Goal: Information Seeking & Learning: Find specific page/section

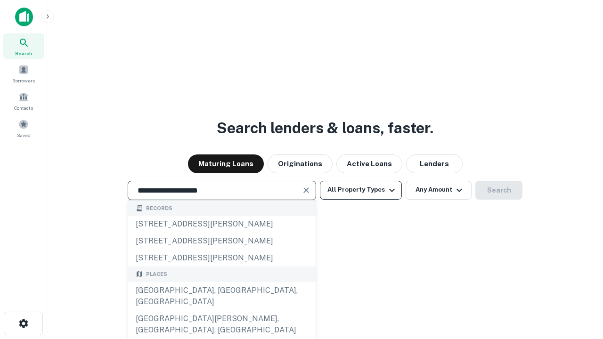
click at [221, 310] on div "[GEOGRAPHIC_DATA], [GEOGRAPHIC_DATA], [GEOGRAPHIC_DATA]" at bounding box center [221, 296] width 187 height 28
click at [361, 190] on button "All Property Types" at bounding box center [361, 190] width 82 height 19
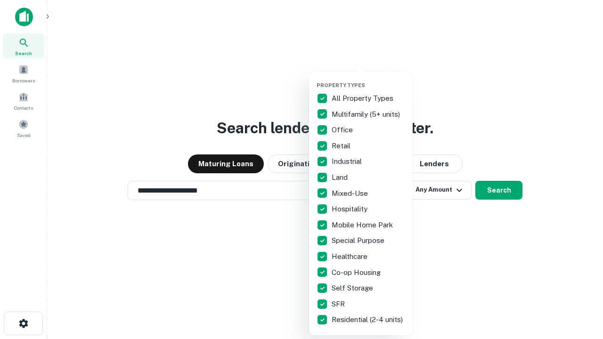
type input "**********"
click at [368, 79] on button "button" at bounding box center [369, 79] width 104 height 0
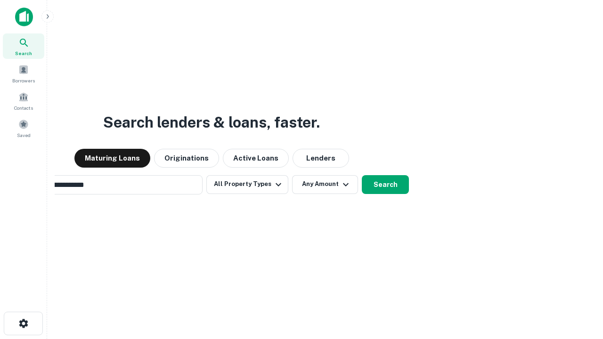
scroll to position [15, 0]
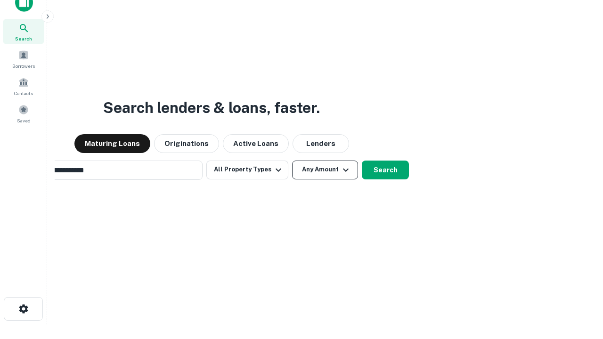
click at [292, 161] on button "Any Amount" at bounding box center [325, 170] width 66 height 19
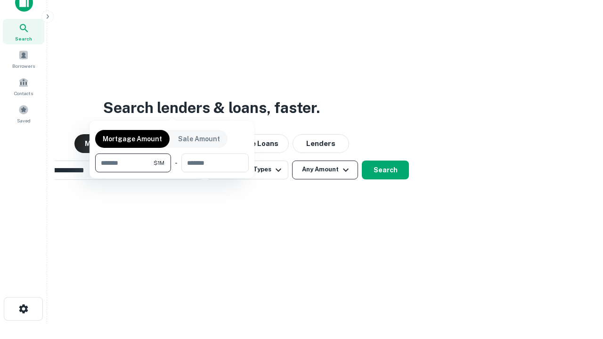
scroll to position [15, 0]
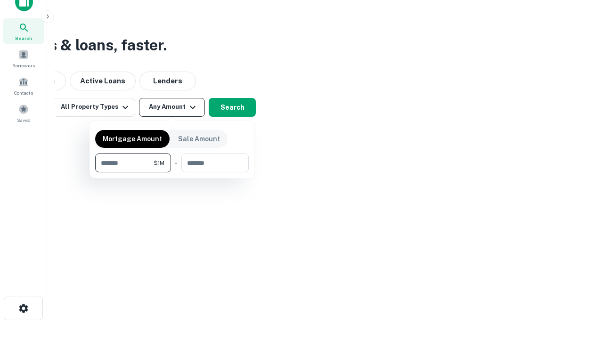
type input "*******"
click at [172, 172] on button "button" at bounding box center [172, 172] width 154 height 0
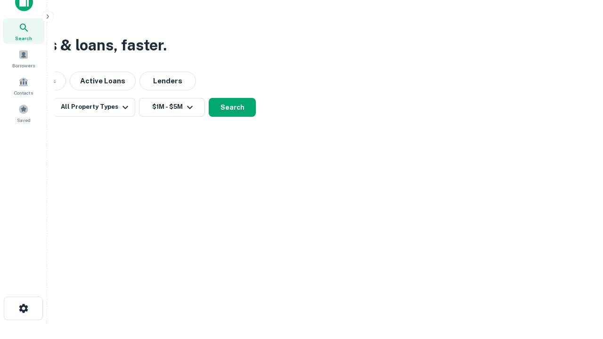
scroll to position [15, 0]
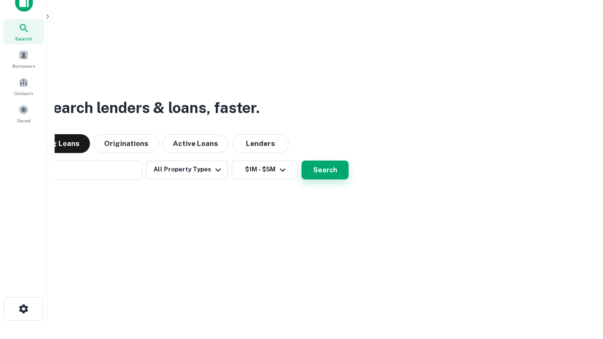
click at [301, 161] on button "Search" at bounding box center [324, 170] width 47 height 19
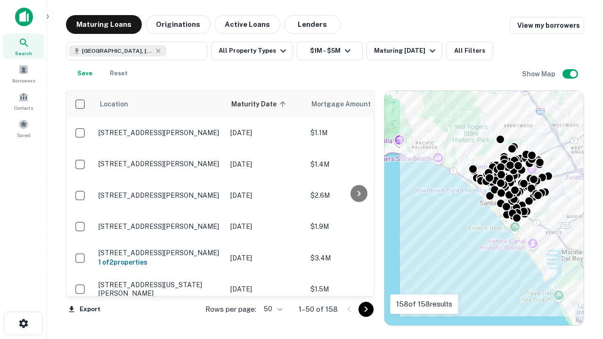
click at [271, 309] on body "Search Borrowers Contacts Saved Maturing Loans Originations Active Loans Lender…" at bounding box center [301, 169] width 603 height 339
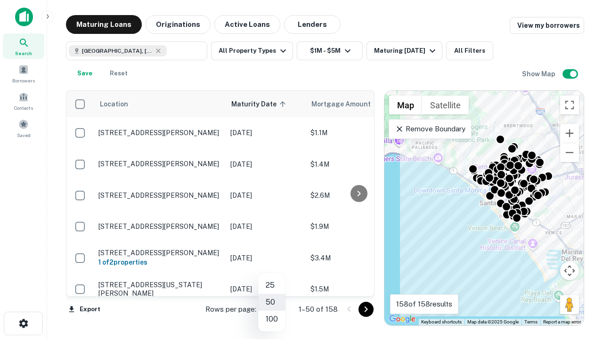
click at [272, 285] on li "25" at bounding box center [271, 285] width 27 height 17
